Goal: Information Seeking & Learning: Find specific fact

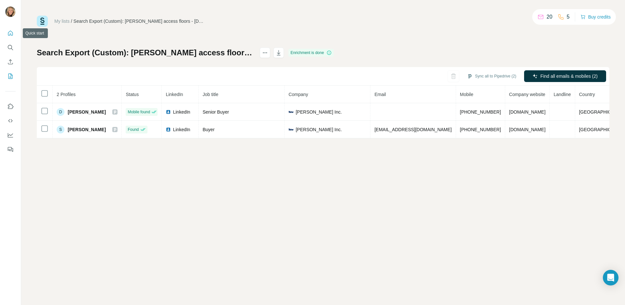
click at [10, 32] on icon "Quick start" at bounding box center [10, 33] width 5 height 5
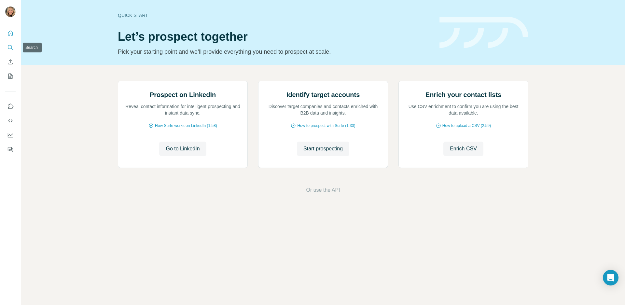
click at [8, 47] on icon "Search" at bounding box center [10, 47] width 7 height 7
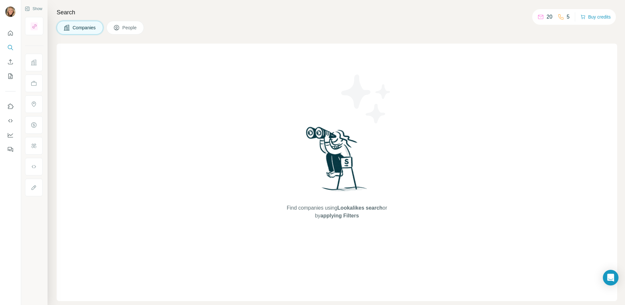
click at [130, 27] on span "People" at bounding box center [129, 27] width 15 height 7
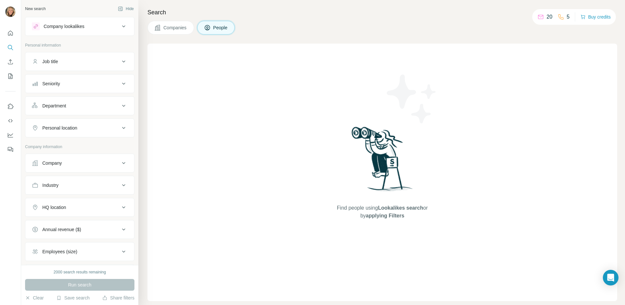
click at [94, 163] on div "Company" at bounding box center [76, 163] width 88 height 7
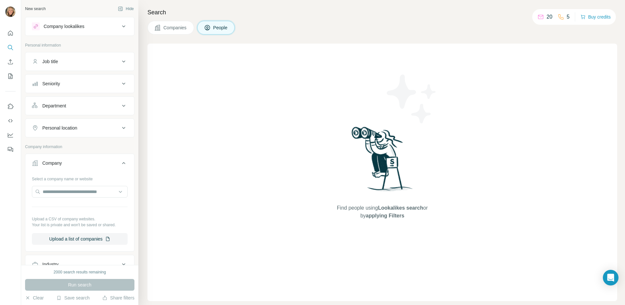
click at [120, 165] on icon at bounding box center [124, 163] width 8 height 8
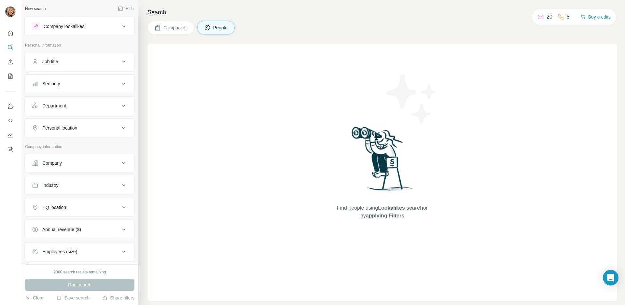
click at [120, 23] on icon at bounding box center [124, 26] width 8 height 8
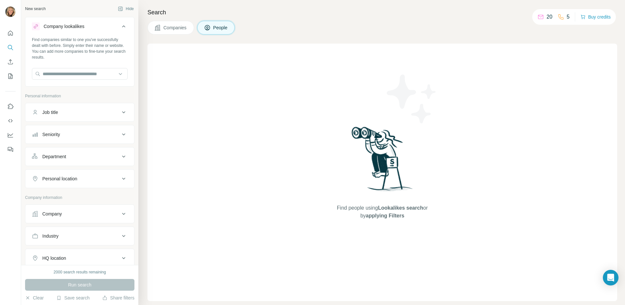
click at [215, 30] on span "People" at bounding box center [220, 27] width 15 height 7
click at [10, 106] on icon "Use Surfe on LinkedIn" at bounding box center [10, 106] width 7 height 7
click at [70, 215] on div "Company" at bounding box center [76, 214] width 88 height 7
click at [60, 242] on input "text" at bounding box center [80, 243] width 96 height 12
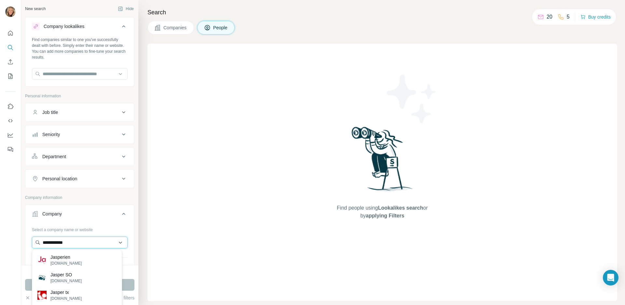
type input "**********"
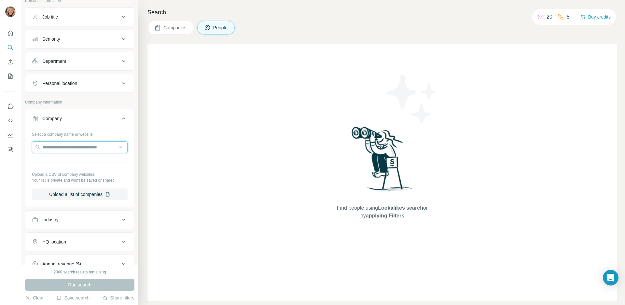
scroll to position [97, 0]
click at [63, 142] on input "text" at bounding box center [80, 146] width 96 height 12
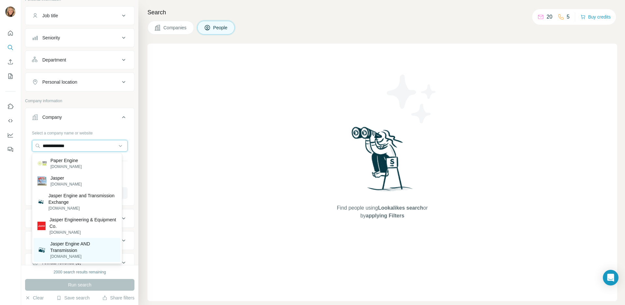
type input "**********"
click at [69, 247] on p "Jasper Engine AND Transmission" at bounding box center [83, 247] width 66 height 13
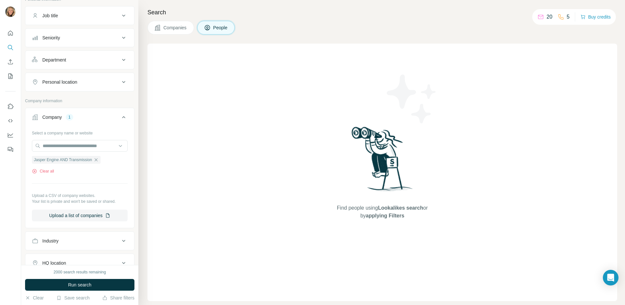
click at [120, 264] on icon at bounding box center [124, 263] width 8 height 8
click at [122, 264] on icon at bounding box center [123, 263] width 3 height 2
click at [90, 286] on span "Run search" at bounding box center [79, 285] width 23 height 7
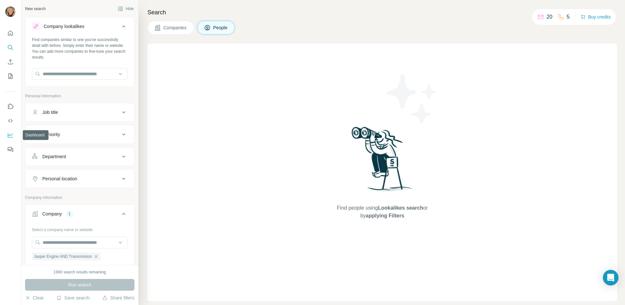
click at [9, 134] on icon "Dashboard" at bounding box center [10, 135] width 7 height 7
click at [541, 16] on icon at bounding box center [541, 17] width 7 height 7
click at [538, 18] on icon at bounding box center [541, 17] width 7 height 7
click at [224, 28] on span "People" at bounding box center [220, 27] width 15 height 7
click at [219, 26] on span "People" at bounding box center [220, 27] width 15 height 7
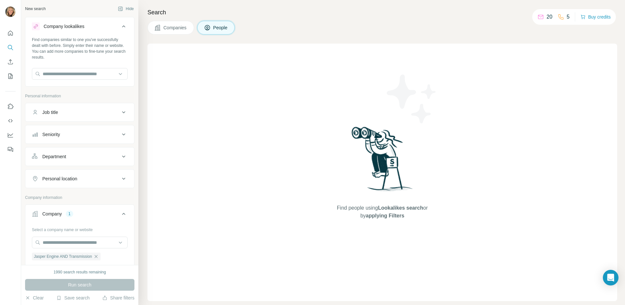
click at [219, 26] on span "People" at bounding box center [220, 27] width 15 height 7
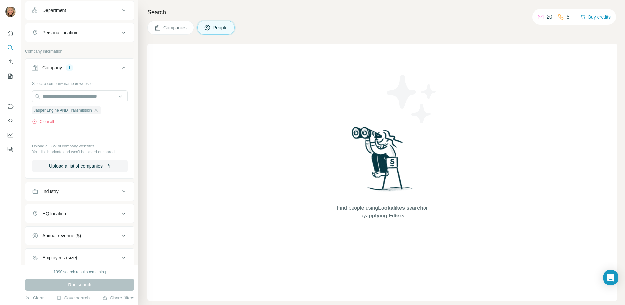
scroll to position [81, 0]
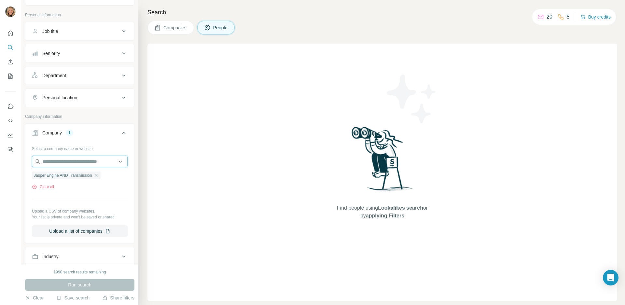
click at [75, 162] on input "text" at bounding box center [80, 162] width 96 height 12
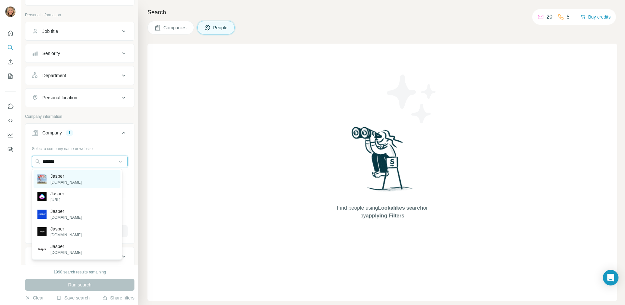
type input "******"
click at [59, 178] on p "Jasper" at bounding box center [65, 176] width 31 height 7
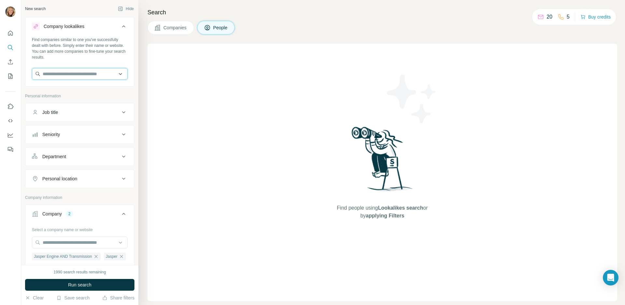
click at [89, 75] on input "text" at bounding box center [80, 74] width 96 height 12
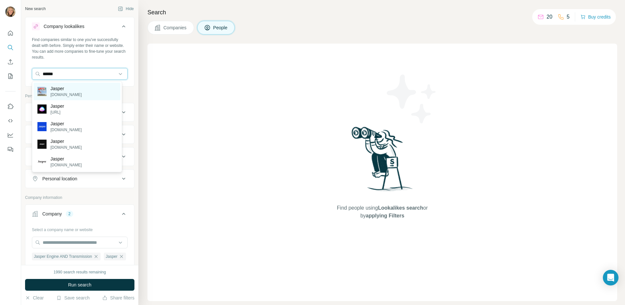
type input "******"
click at [73, 89] on p "Jasper" at bounding box center [65, 88] width 31 height 7
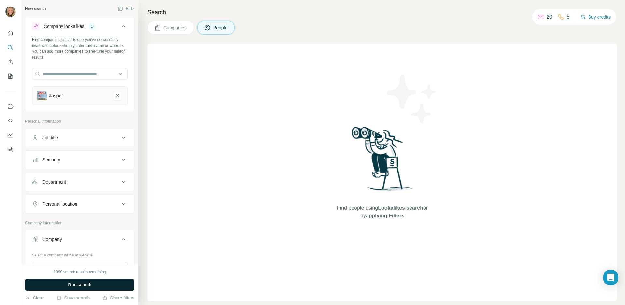
click at [61, 286] on button "Run search" at bounding box center [79, 285] width 109 height 12
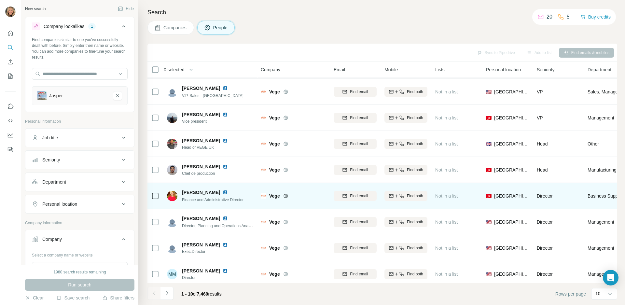
scroll to position [57, 0]
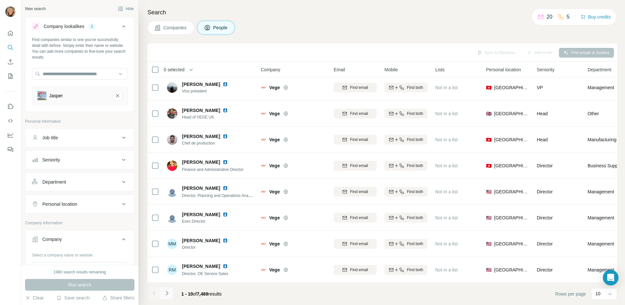
click at [169, 293] on icon "Navigate to next page" at bounding box center [167, 293] width 7 height 7
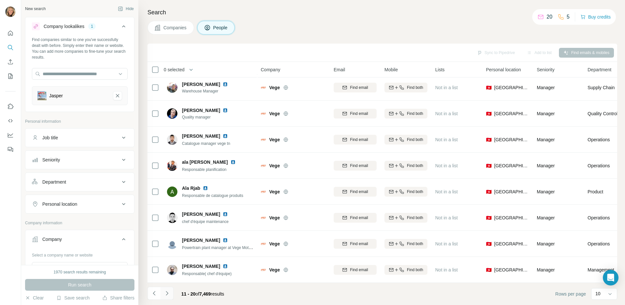
click at [169, 293] on icon "Navigate to next page" at bounding box center [167, 293] width 7 height 7
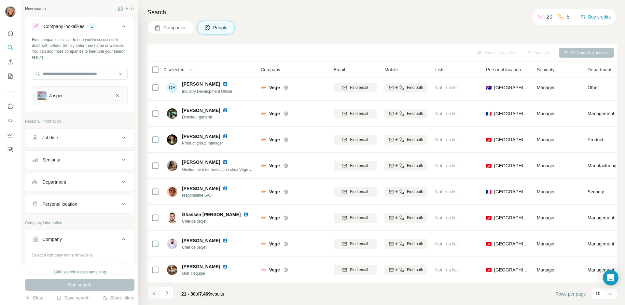
click at [151, 291] on icon "Navigate to previous page" at bounding box center [154, 293] width 7 height 7
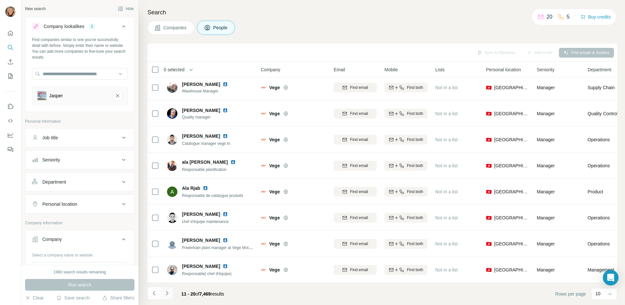
click at [168, 293] on icon "Navigate to next page" at bounding box center [167, 293] width 7 height 7
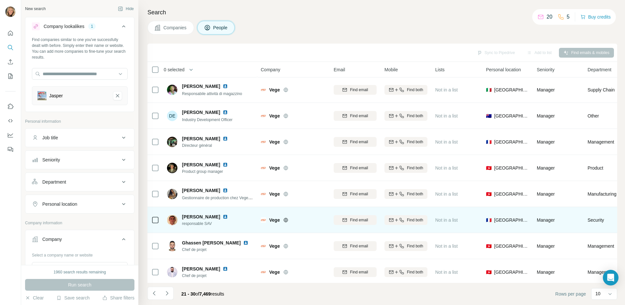
scroll to position [0, 0]
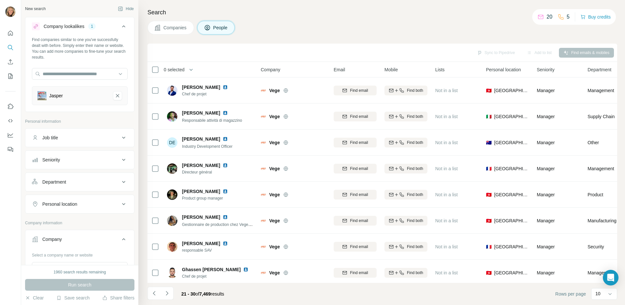
click at [166, 26] on span "Companies" at bounding box center [175, 27] width 24 height 7
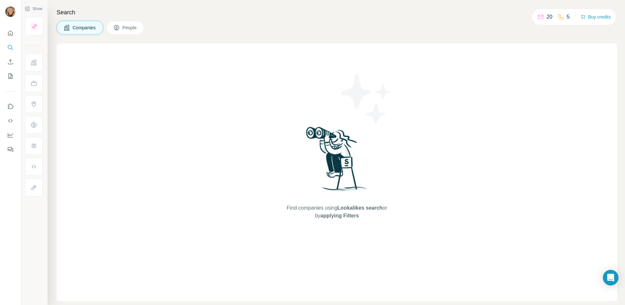
click at [120, 28] on icon at bounding box center [116, 27] width 7 height 7
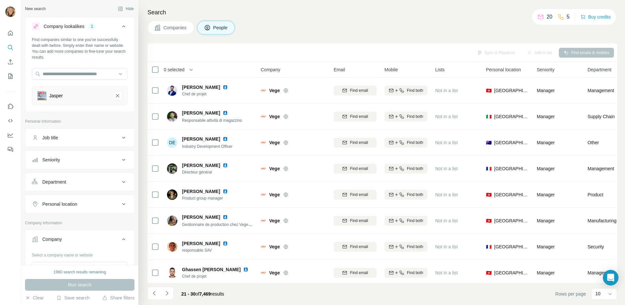
click at [77, 134] on button "Job title" at bounding box center [79, 138] width 109 height 16
click at [69, 152] on input "text" at bounding box center [73, 154] width 83 height 12
type input "**********"
click at [74, 176] on div "Seniority" at bounding box center [76, 179] width 88 height 7
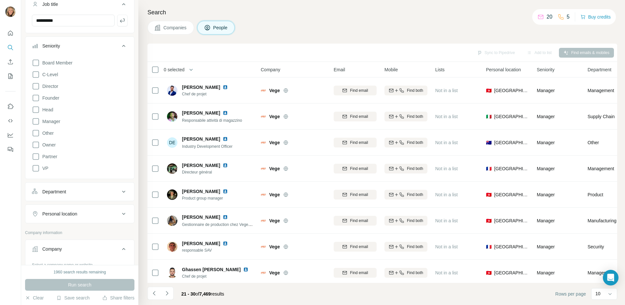
scroll to position [163, 0]
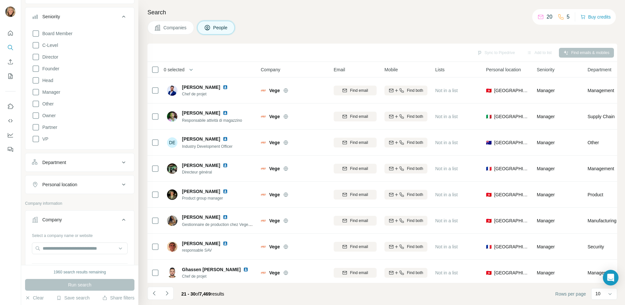
click at [92, 184] on div "Personal location" at bounding box center [76, 184] width 88 height 7
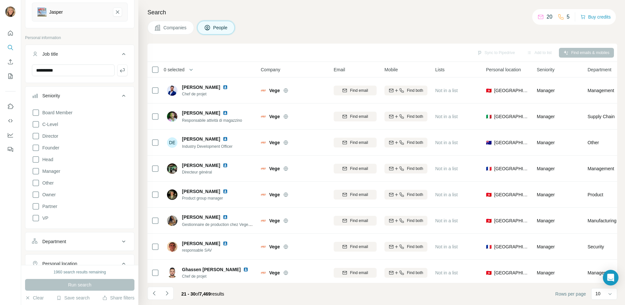
scroll to position [0, 0]
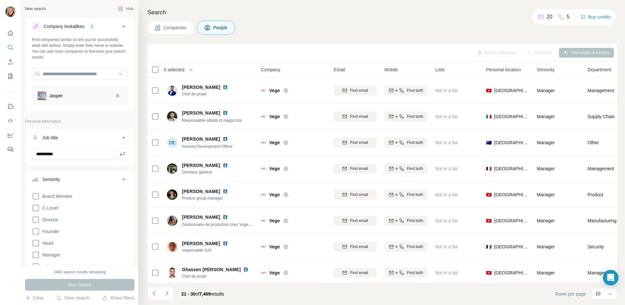
click at [164, 27] on span "Companies" at bounding box center [175, 27] width 24 height 7
